Goal: Transaction & Acquisition: Purchase product/service

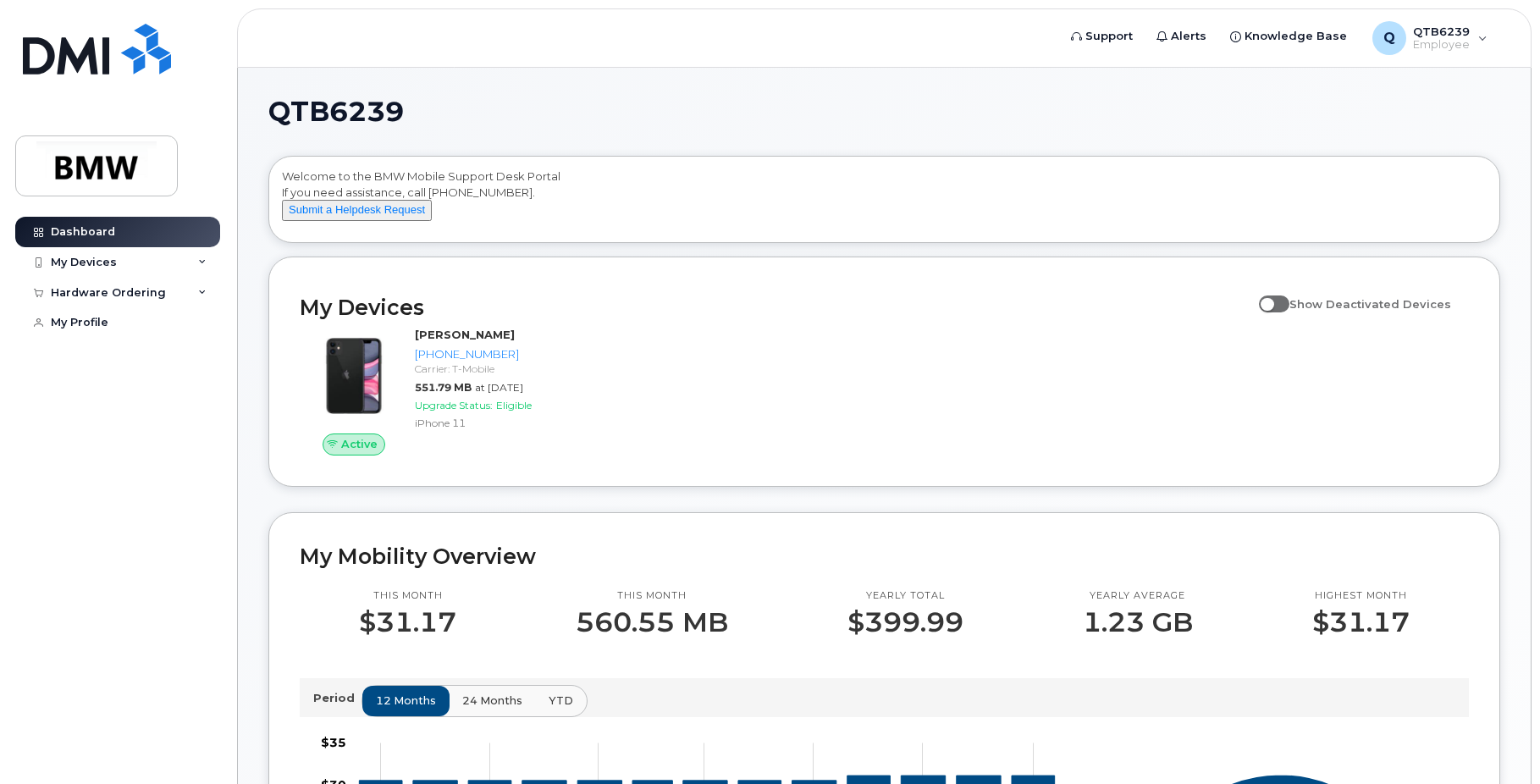
drag, startPoint x: 474, startPoint y: 597, endPoint x: 231, endPoint y: 26, distance: 620.6
click at [204, 263] on icon at bounding box center [202, 263] width 9 height 9
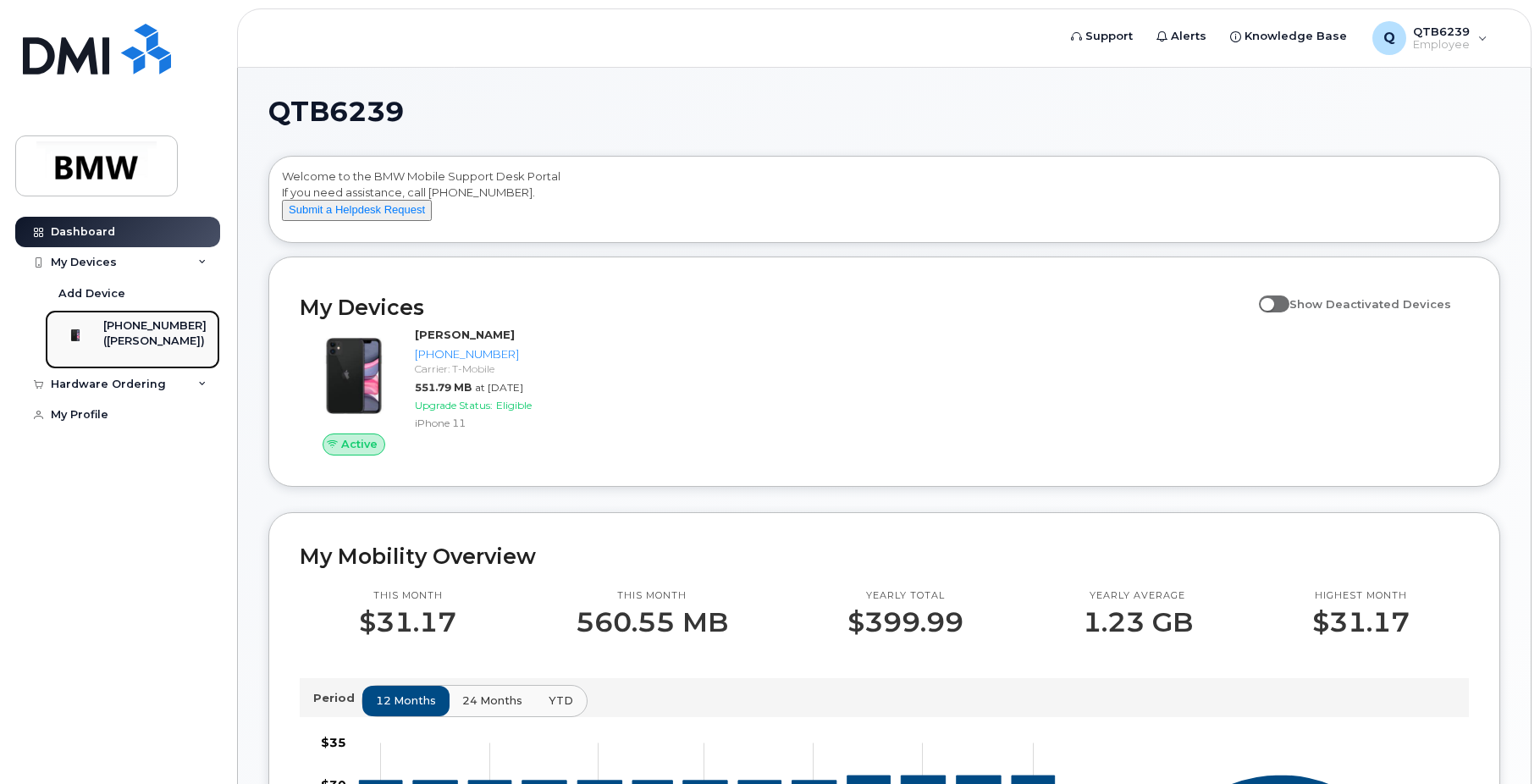
click at [154, 318] on div "[PHONE_NUMBER]" at bounding box center [154, 326] width 103 height 15
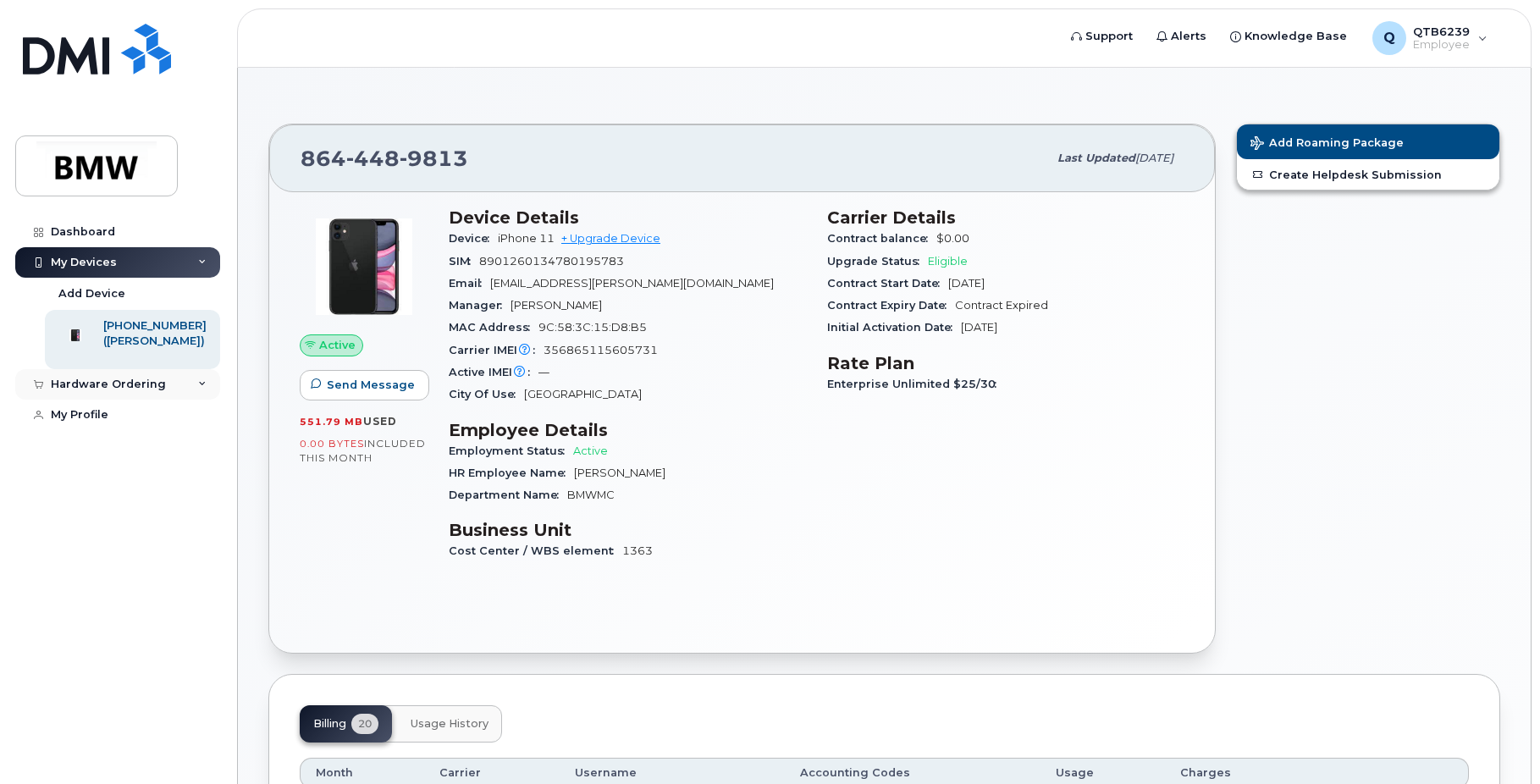
click at [189, 399] on div "Hardware Ordering" at bounding box center [118, 385] width 205 height 31
click at [128, 427] on link "New Order" at bounding box center [132, 415] width 175 height 32
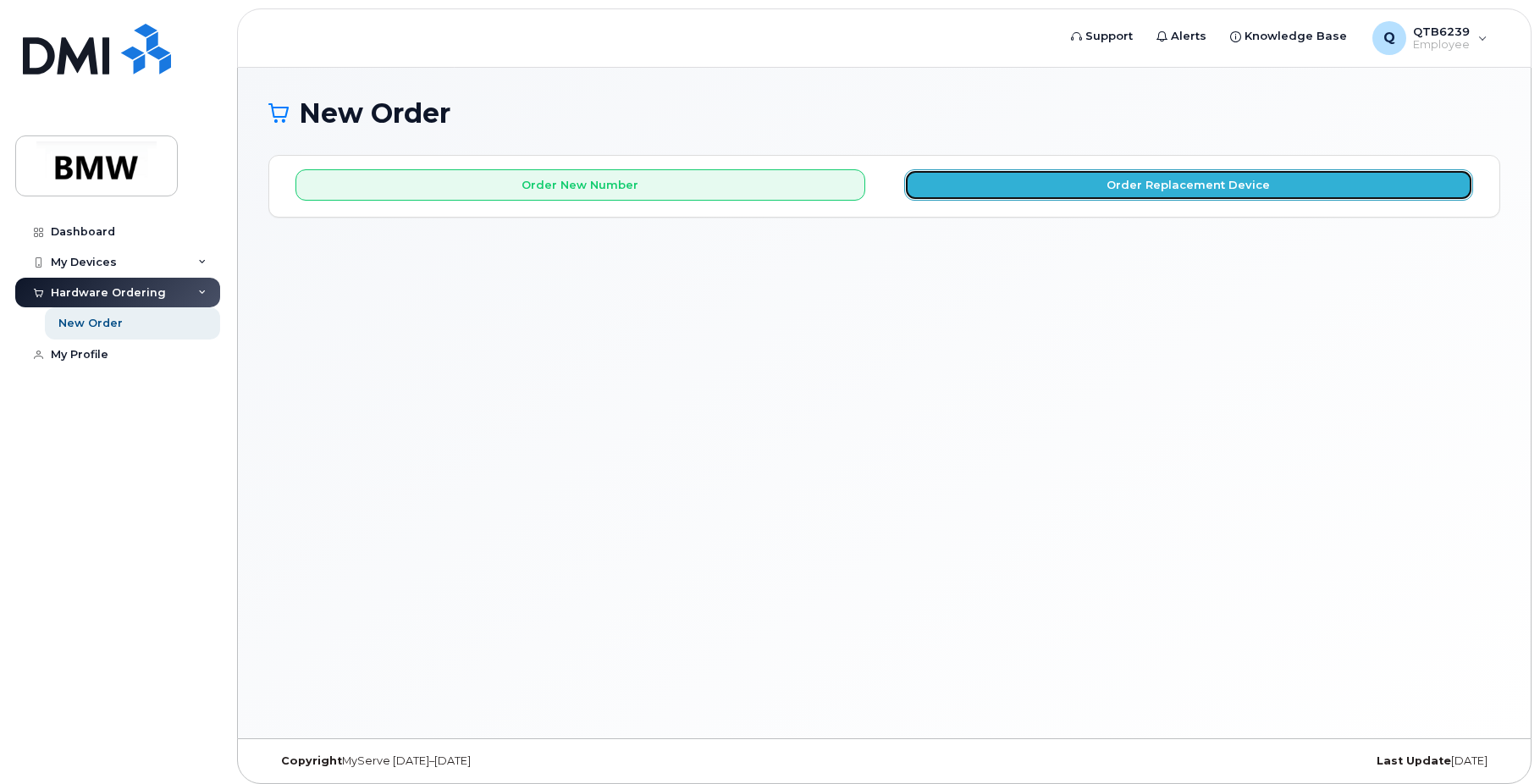
click at [1107, 187] on button "Order Replacement Device" at bounding box center [1189, 184] width 570 height 32
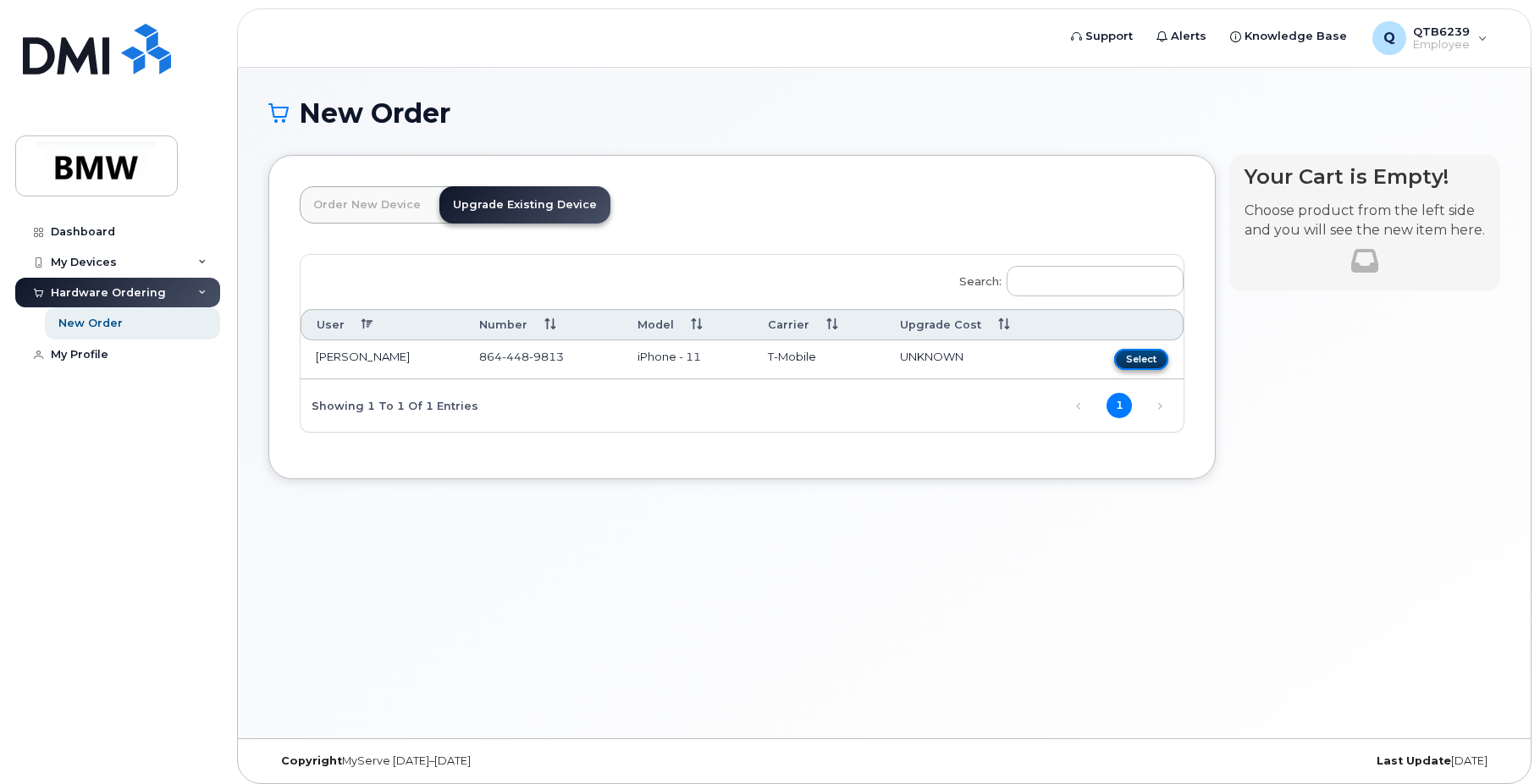
click at [1144, 361] on button "Select" at bounding box center [1141, 359] width 54 height 21
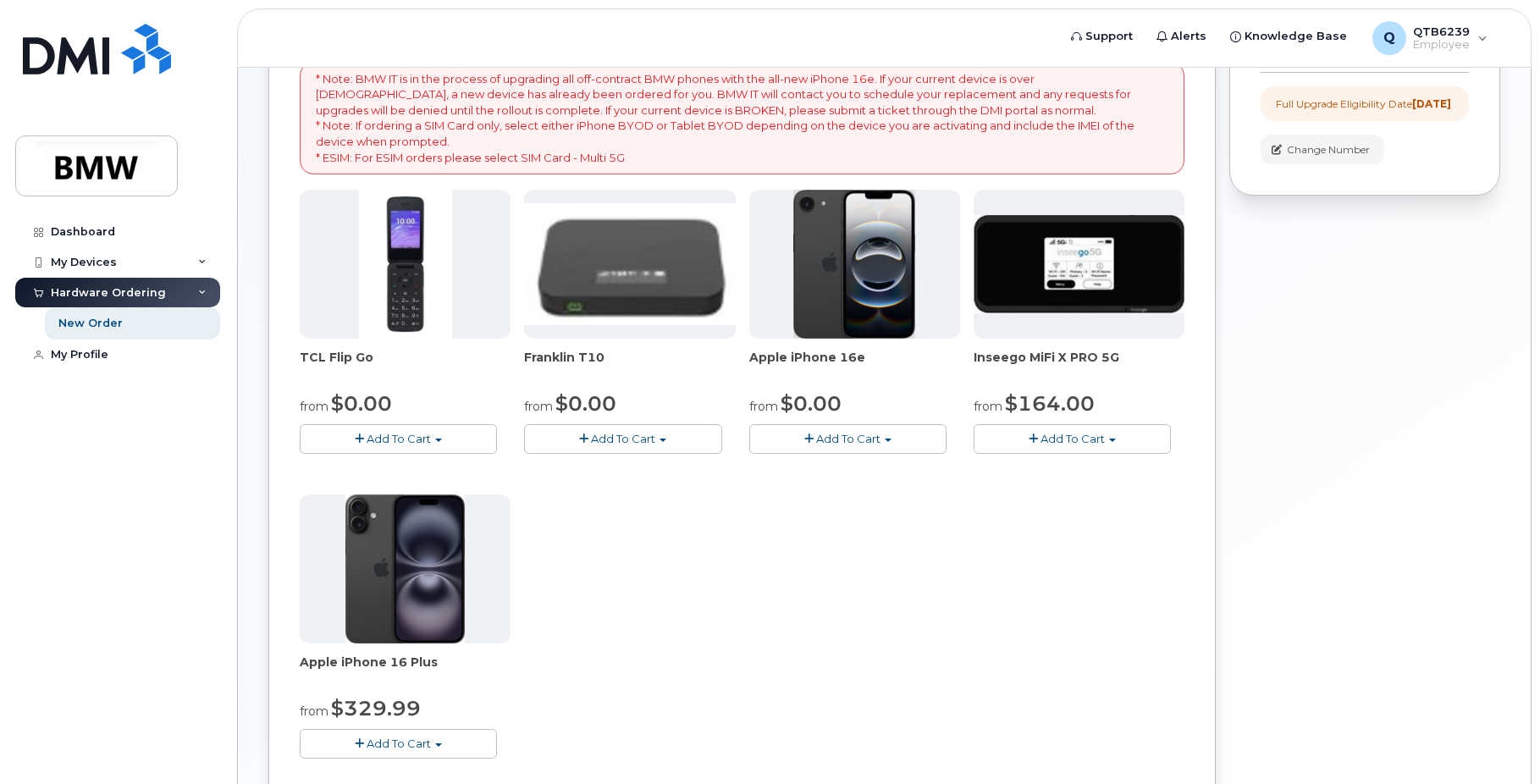
scroll to position [127, 0]
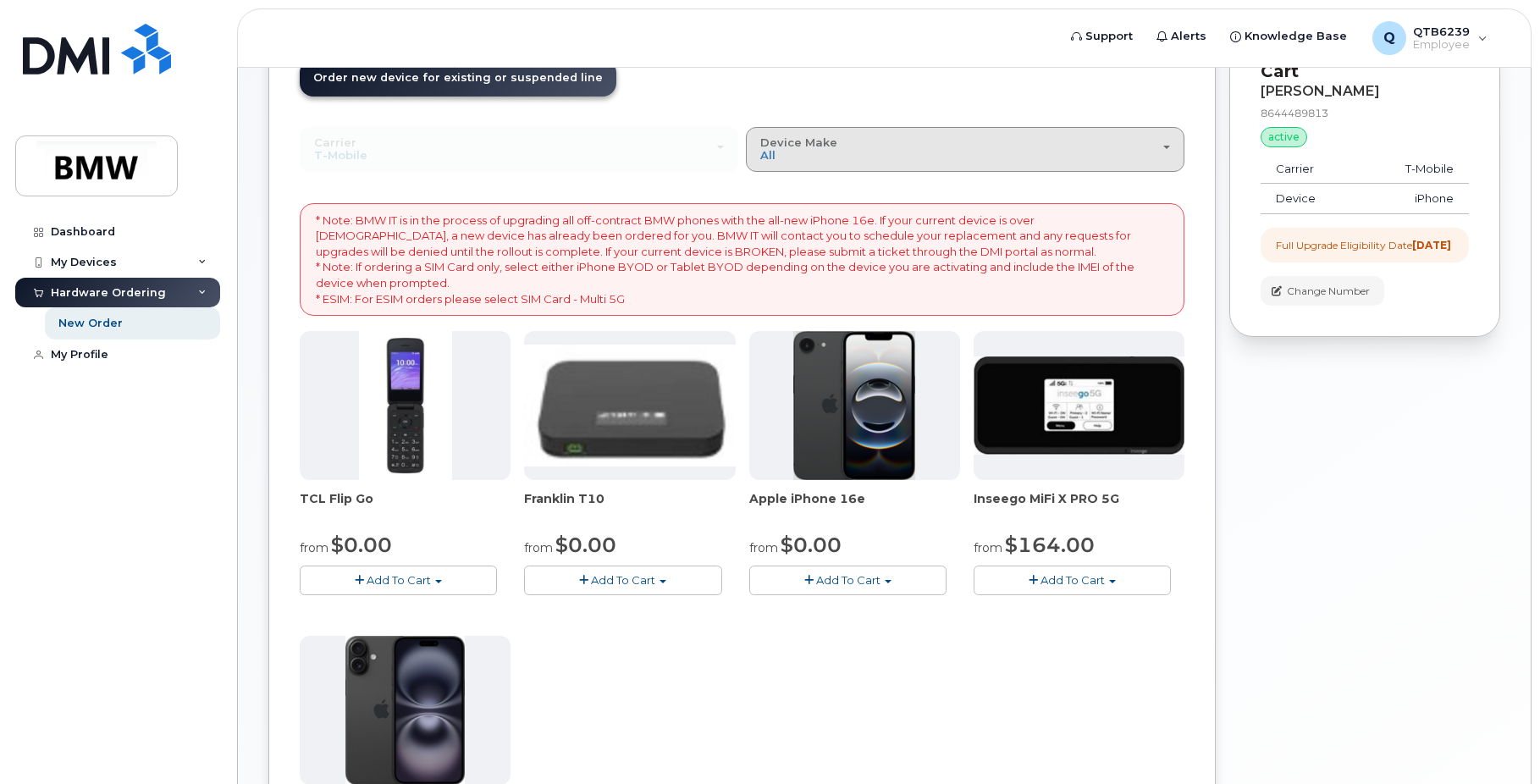
click at [850, 151] on div "Device Make All Cell Phone iPhone Modem" at bounding box center [965, 149] width 410 height 26
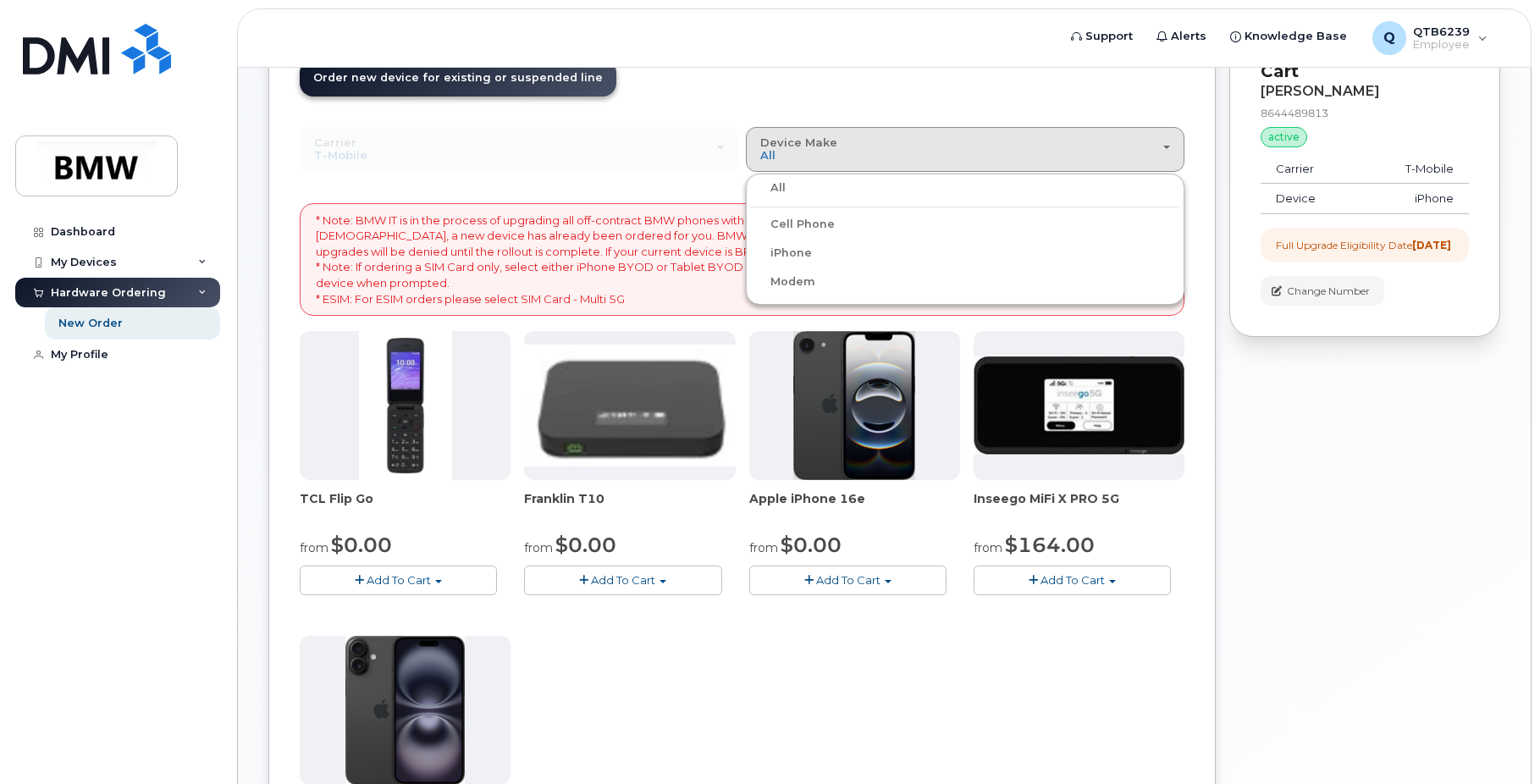
click at [590, 132] on div "Carrier Bell T-Mobile Bell T-Mobile" at bounding box center [519, 149] width 439 height 44
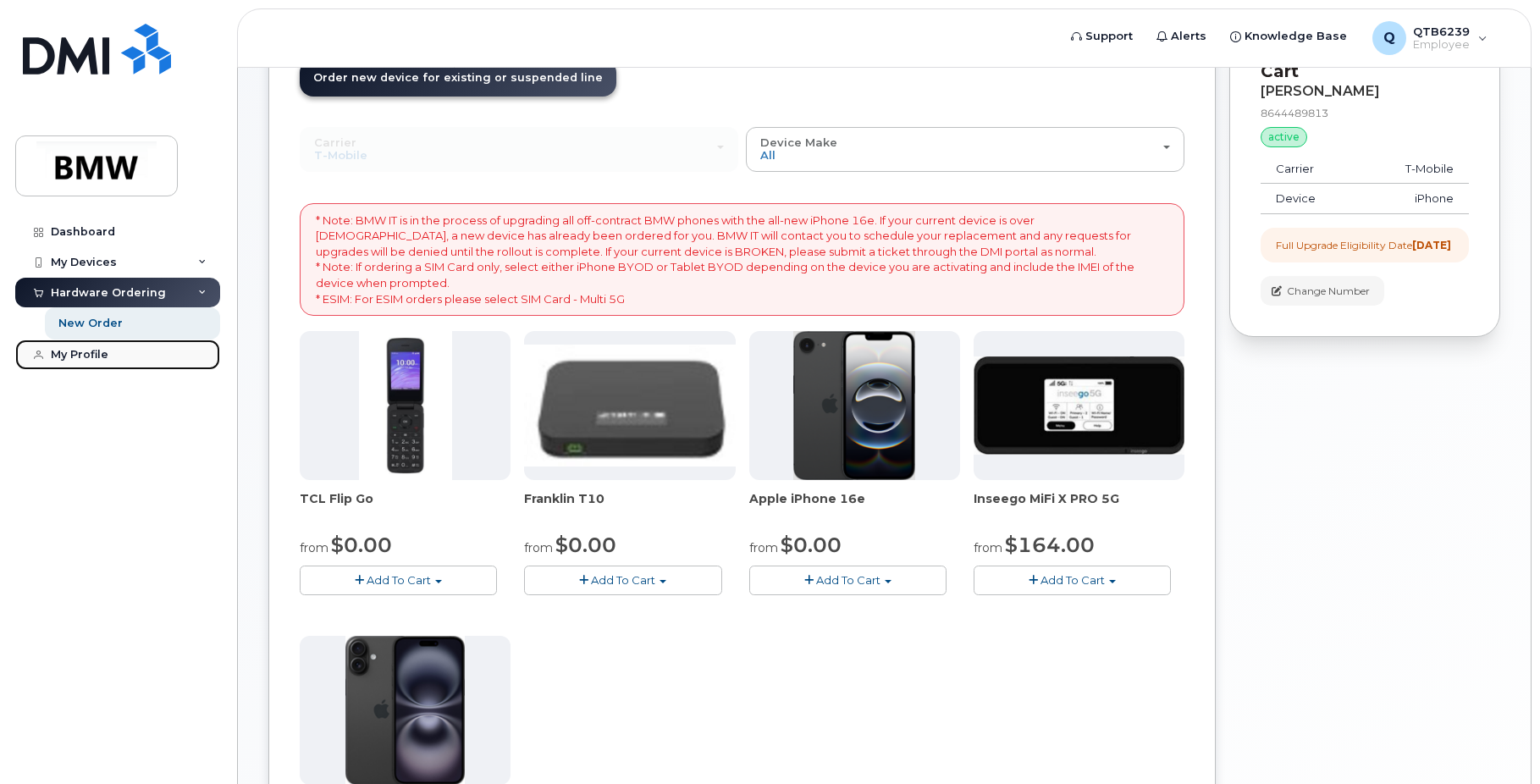
click at [80, 356] on div "My Profile" at bounding box center [79, 355] width 57 height 14
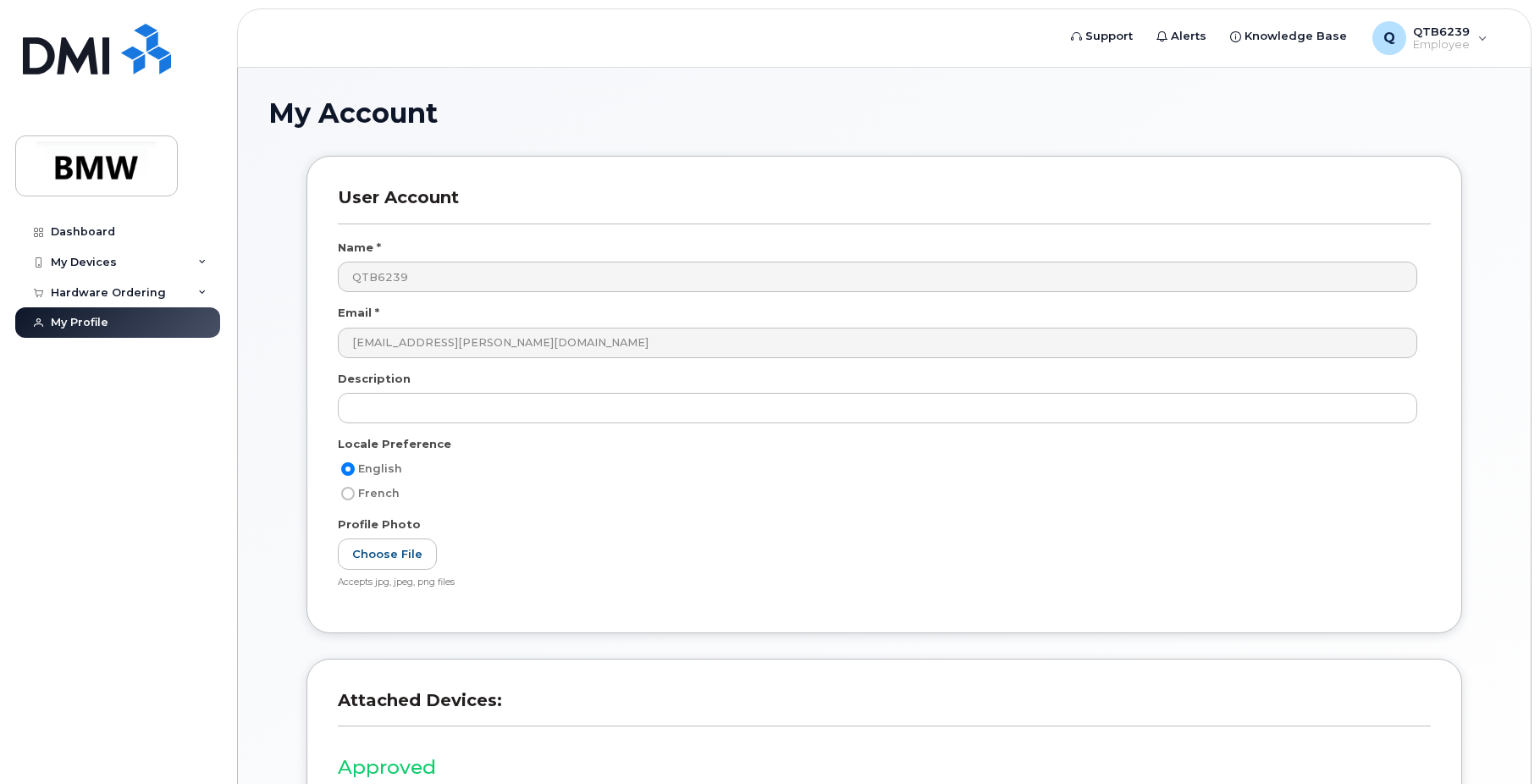
drag, startPoint x: 472, startPoint y: 268, endPoint x: 353, endPoint y: -86, distance: 373.5
